Goal: Communication & Community: Answer question/provide support

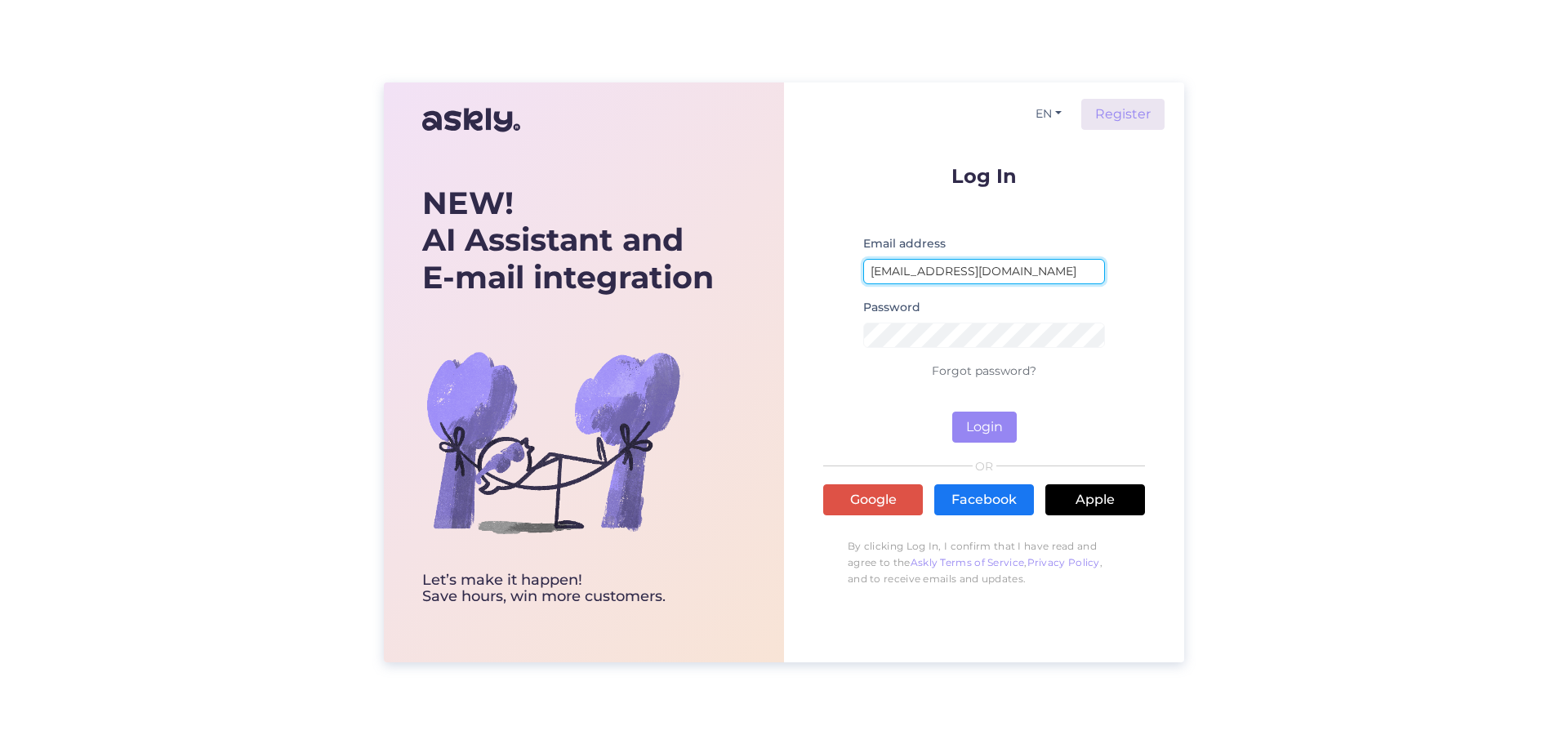
click at [995, 271] on input "[EMAIL_ADDRESS][DOMAIN_NAME]" at bounding box center [984, 271] width 242 height 25
type input "[EMAIL_ADDRESS][DOMAIN_NAME]"
click at [982, 429] on button "Login" at bounding box center [984, 426] width 64 height 31
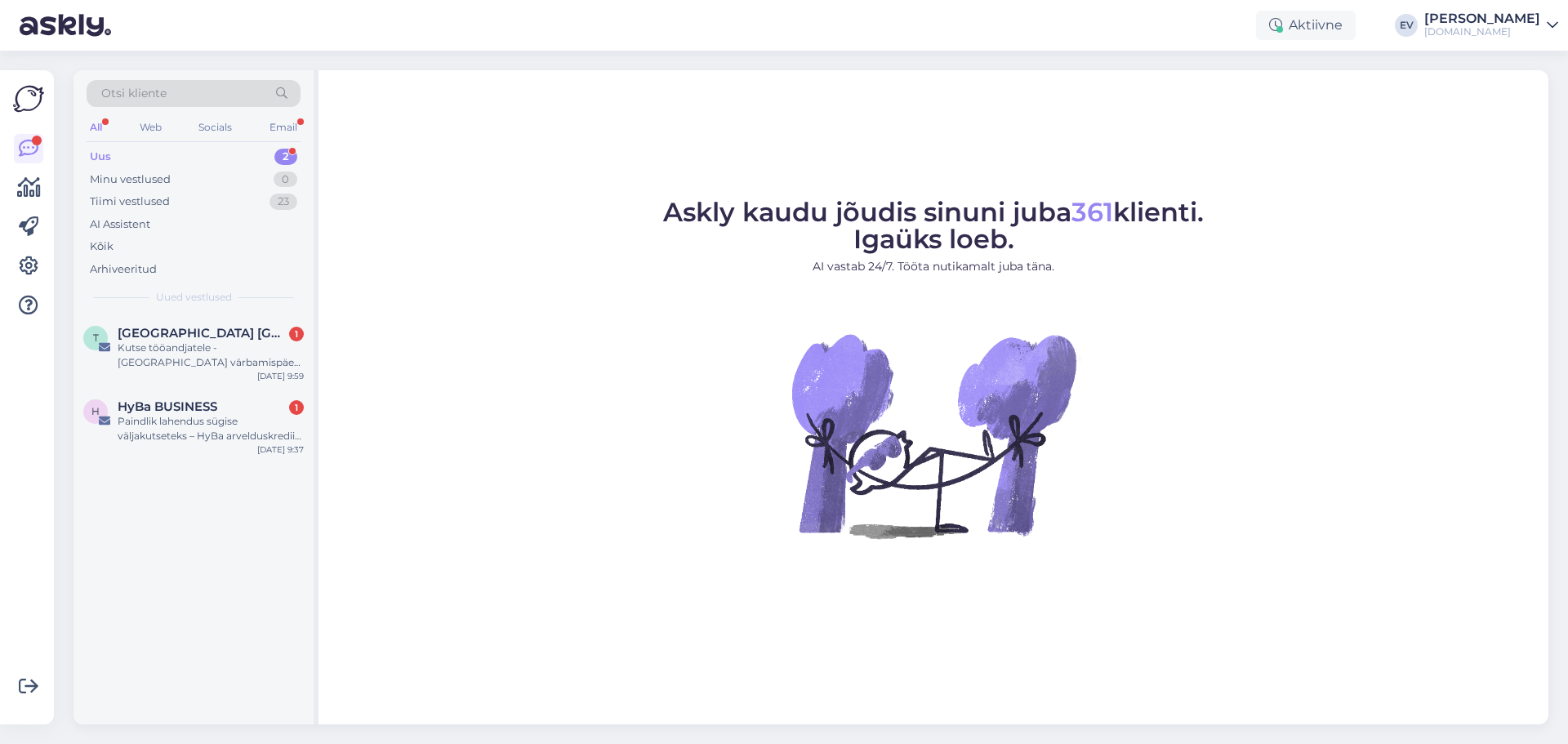
click at [148, 146] on div "Uus 2" at bounding box center [193, 156] width 214 height 23
click at [199, 338] on span "[GEOGRAPHIC_DATA] [GEOGRAPHIC_DATA] osakond" at bounding box center [203, 333] width 170 height 15
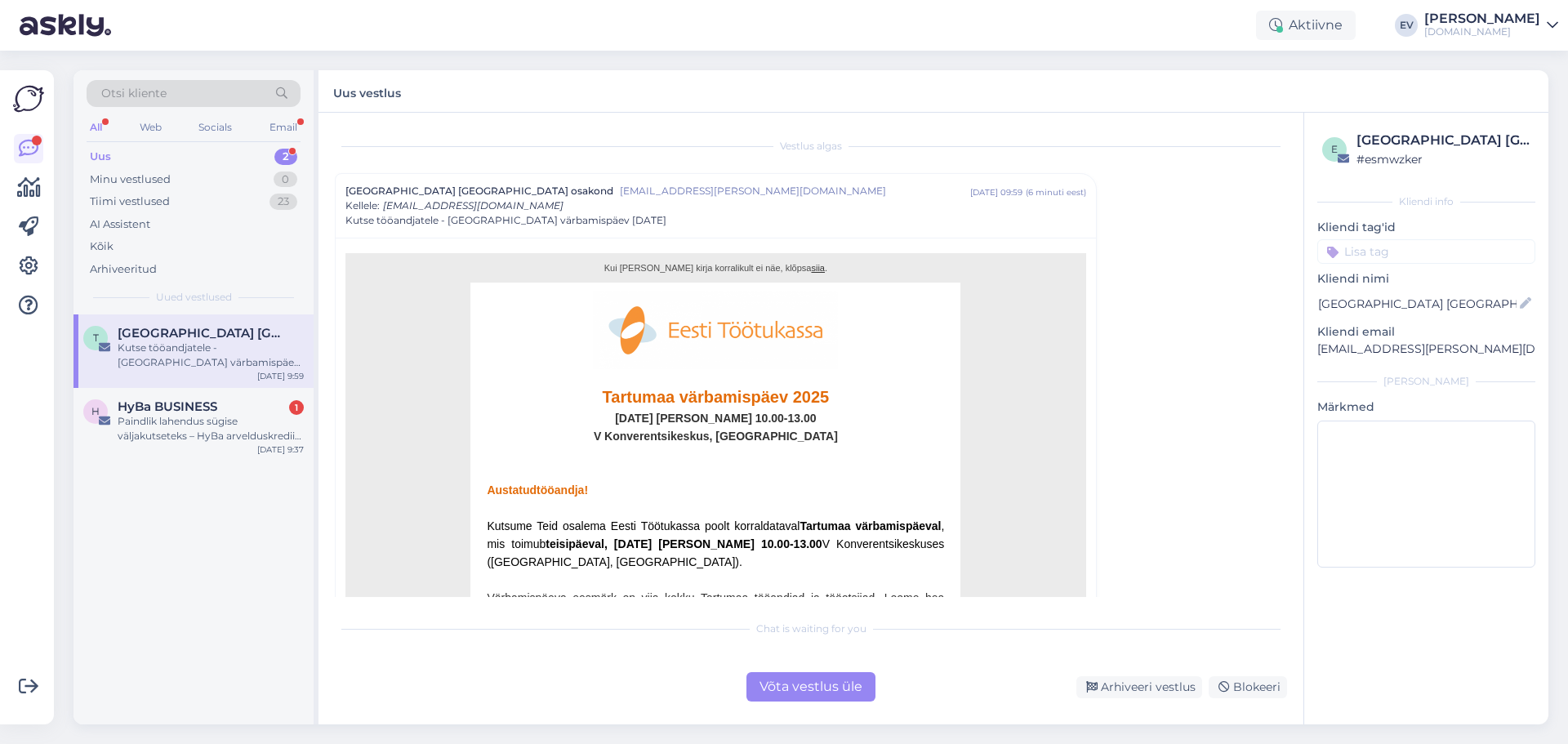
scroll to position [327, 0]
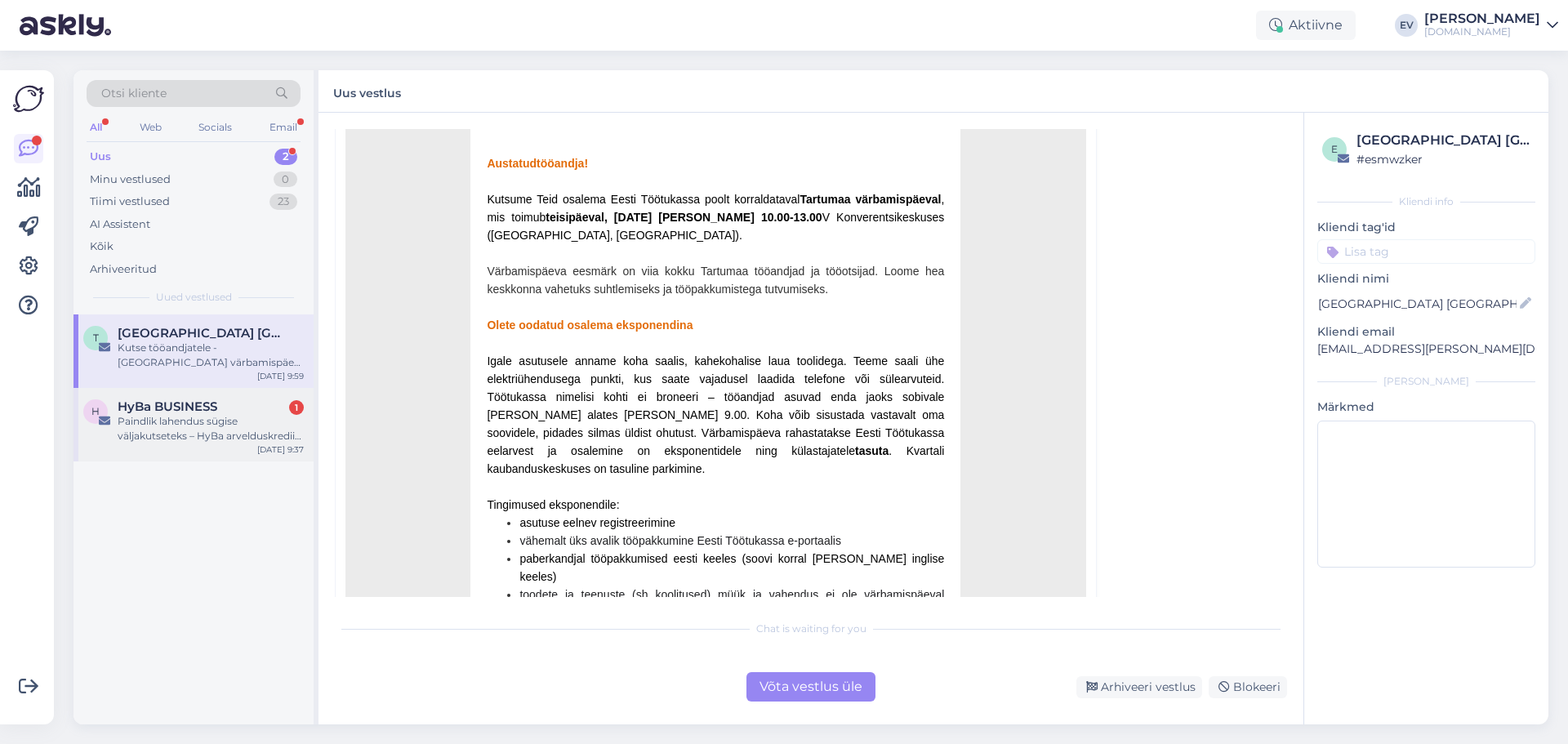
click at [172, 429] on div "Paindlik lahendus sügise väljakutseteks – HyBa arvelduskrediit Teie ettevõttele" at bounding box center [211, 429] width 186 height 30
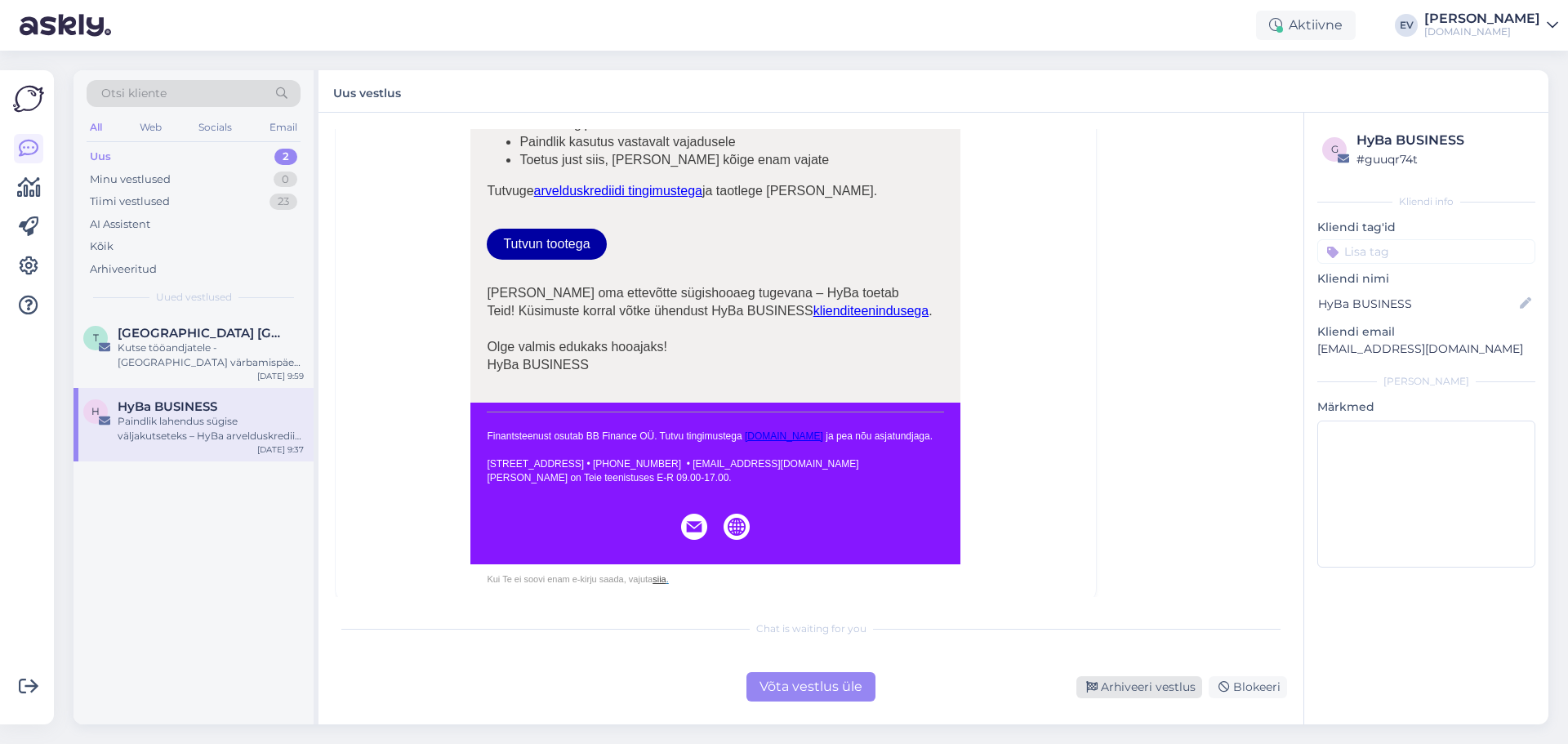
click at [1135, 686] on div "Arhiveeri vestlus" at bounding box center [1139, 687] width 125 height 22
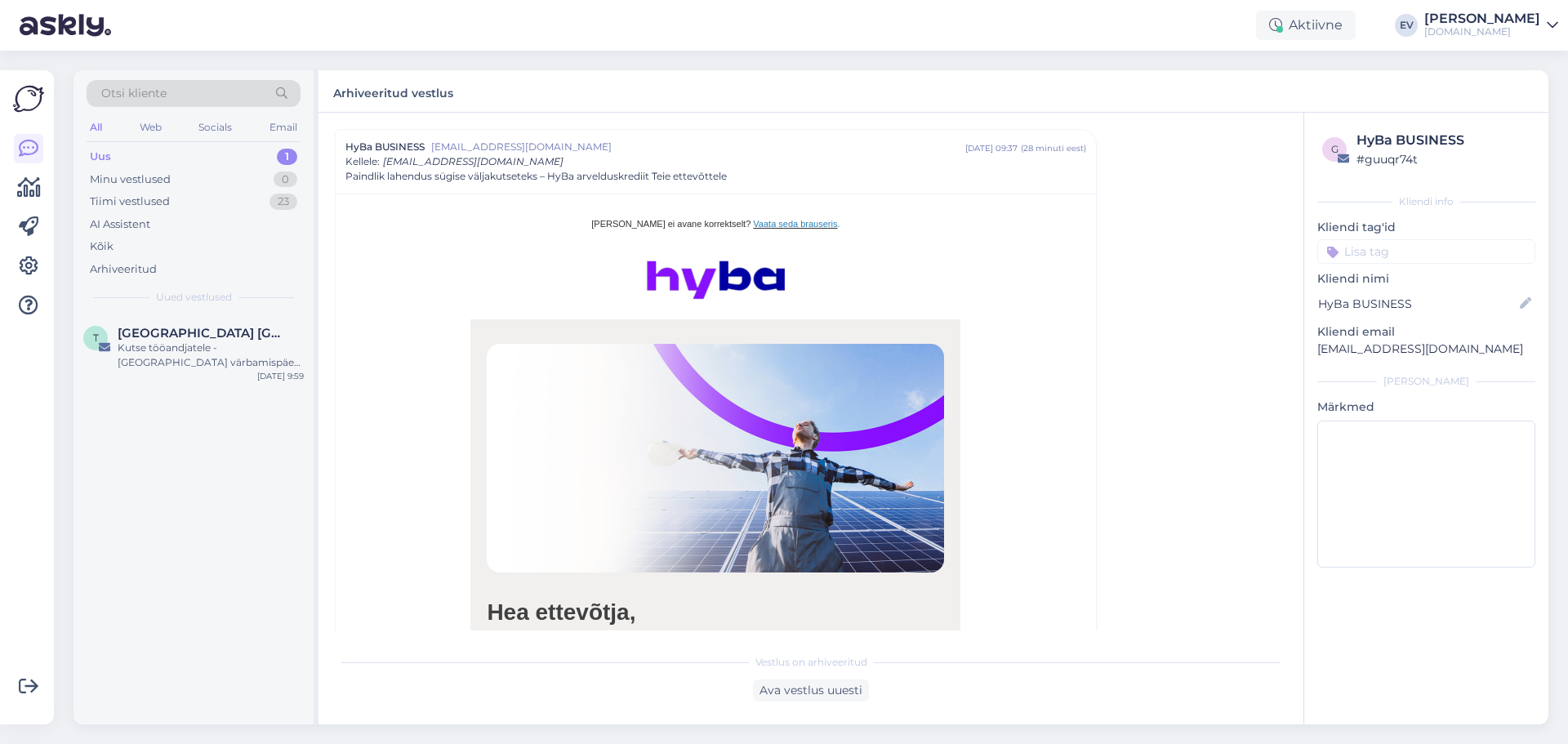
drag, startPoint x: 206, startPoint y: 349, endPoint x: 303, endPoint y: 398, distance: 108.7
click at [206, 349] on div "Kutse tööandjatele - [GEOGRAPHIC_DATA] värbamispäev [DATE]" at bounding box center [211, 355] width 186 height 30
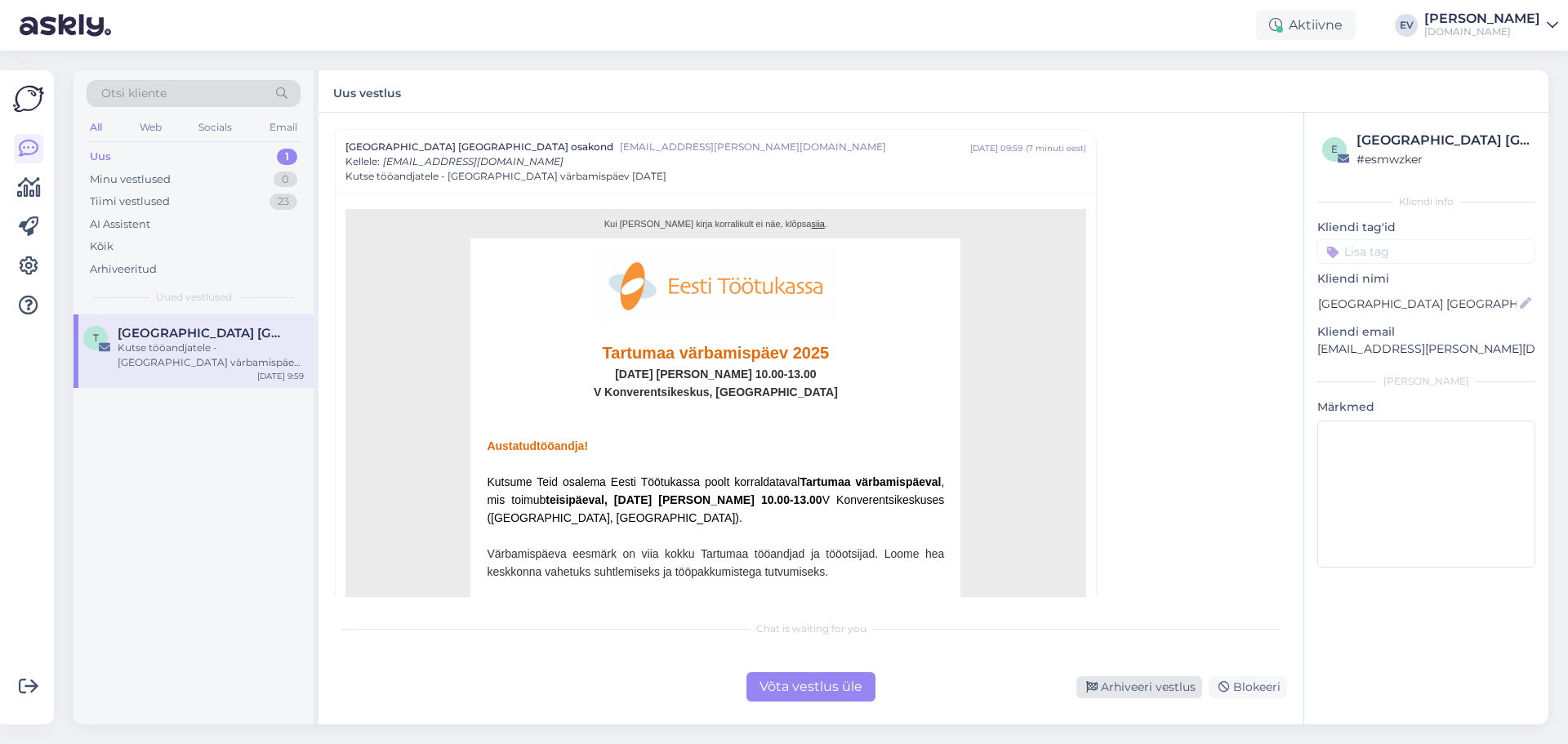
click at [1136, 690] on div "Arhiveeri vestlus" at bounding box center [1139, 687] width 125 height 22
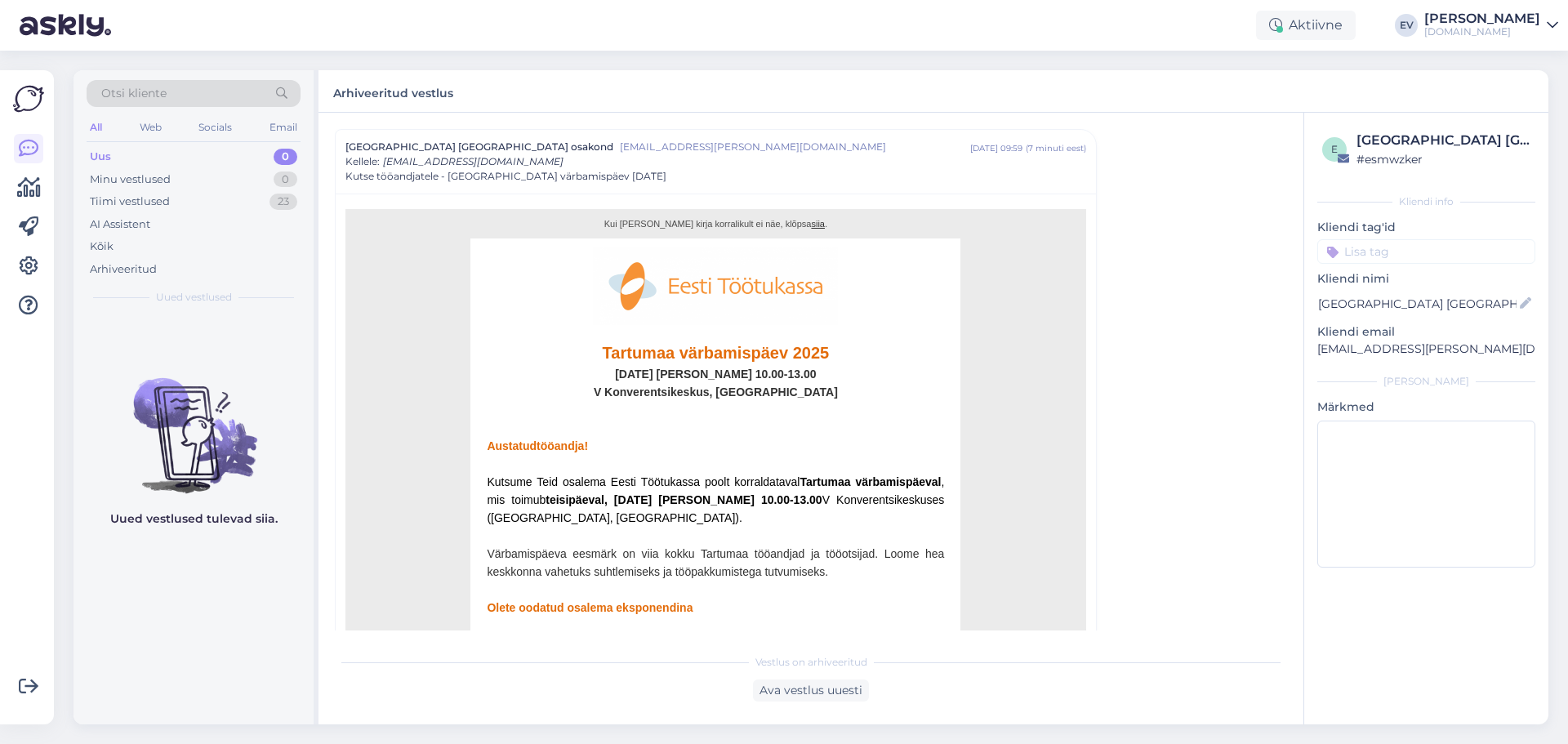
click at [158, 159] on div "Uus 0" at bounding box center [193, 156] width 214 height 23
